Goal: Book appointment/travel/reservation

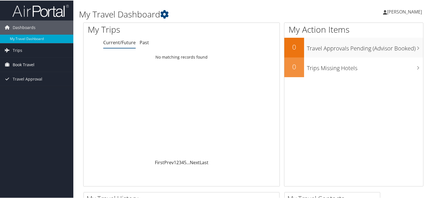
click at [29, 63] on span "Book Travel" at bounding box center [24, 64] width 22 height 14
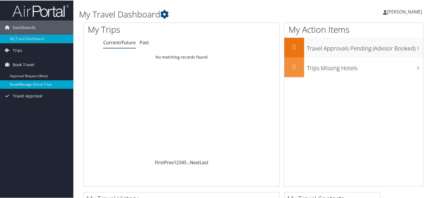
click at [34, 83] on link "Book/Manage Online Trips" at bounding box center [36, 84] width 73 height 8
click at [30, 84] on link "Book/Manage Online Trips" at bounding box center [36, 84] width 73 height 8
